Goal: Transaction & Acquisition: Book appointment/travel/reservation

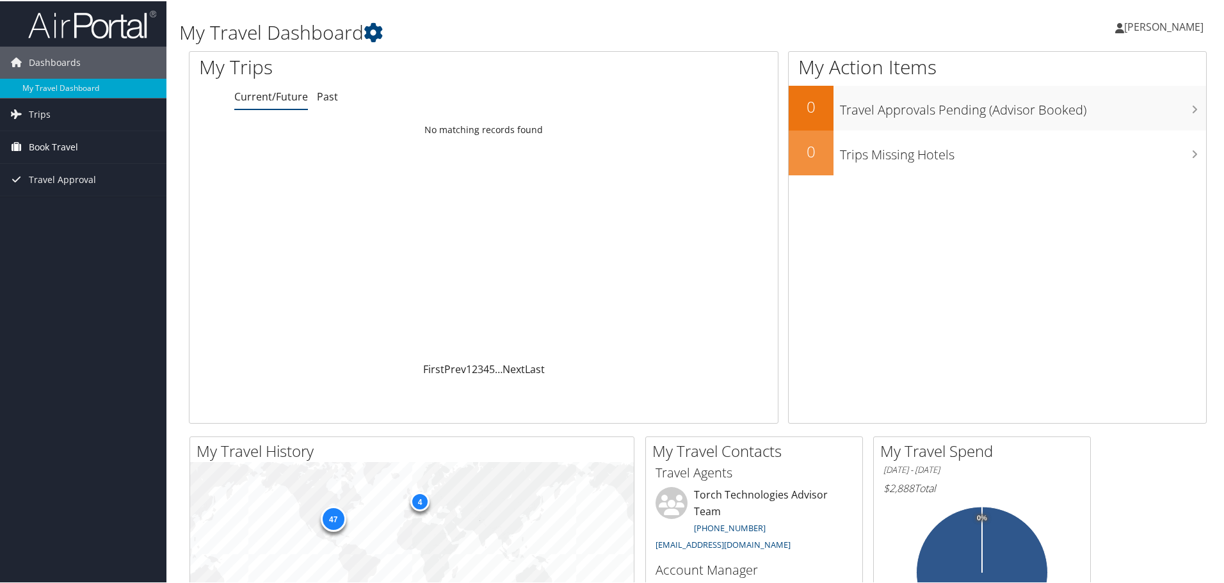
click at [51, 143] on span "Book Travel" at bounding box center [53, 146] width 49 height 32
click at [59, 210] on link "Book/Manage Online Trips" at bounding box center [83, 209] width 166 height 19
